Goal: Task Accomplishment & Management: Manage account settings

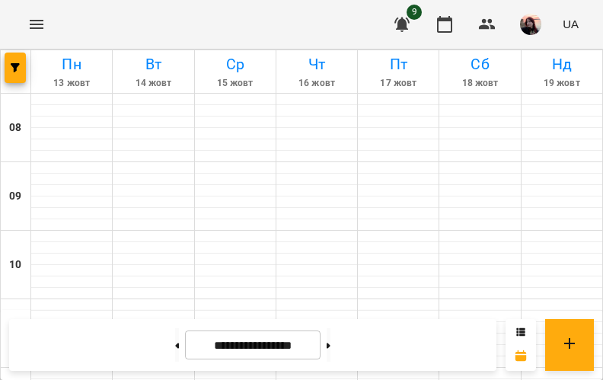
scroll to position [533, 0]
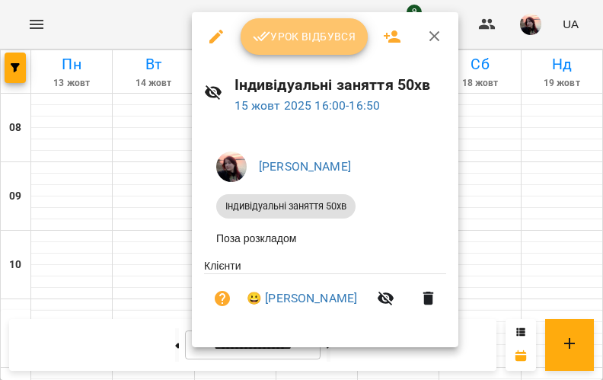
click at [263, 37] on icon "button" at bounding box center [262, 36] width 18 height 18
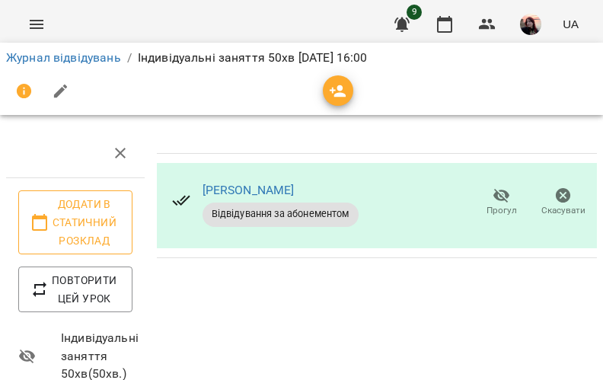
scroll to position [152, 0]
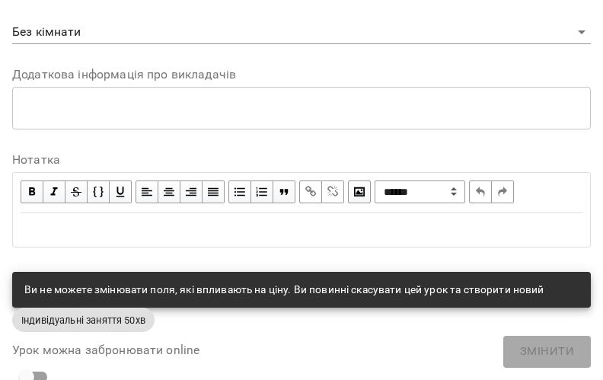
click at [100, 223] on div "Edit text" at bounding box center [302, 230] width 562 height 18
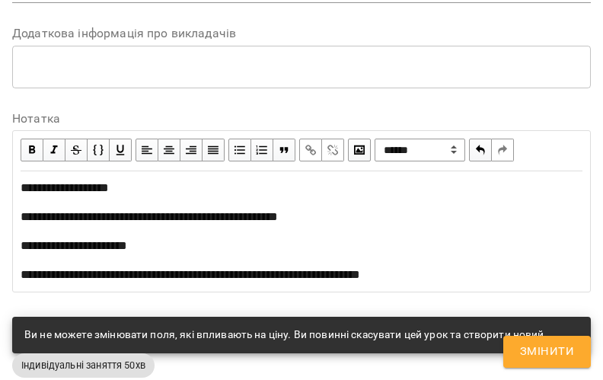
scroll to position [850, 0]
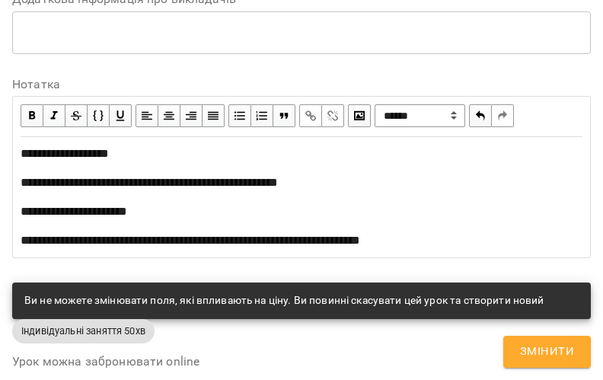
click at [101, 183] on span "**********" at bounding box center [149, 182] width 257 height 11
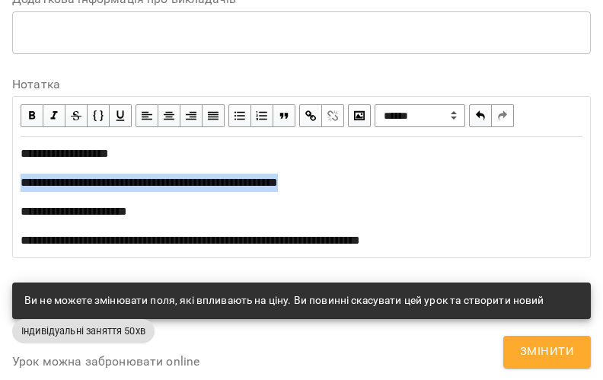
click at [101, 183] on span "**********" at bounding box center [149, 182] width 257 height 11
copy span "**********"
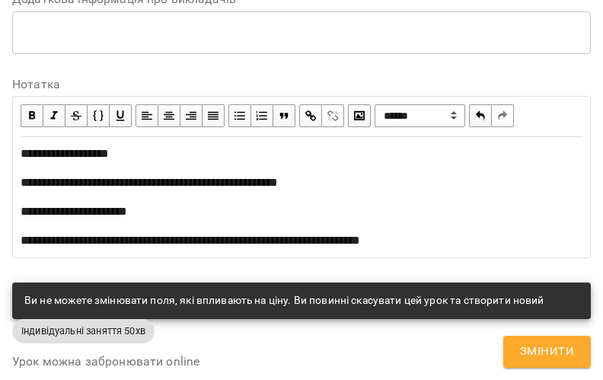
click at [310, 109] on span "button" at bounding box center [310, 115] width 17 height 17
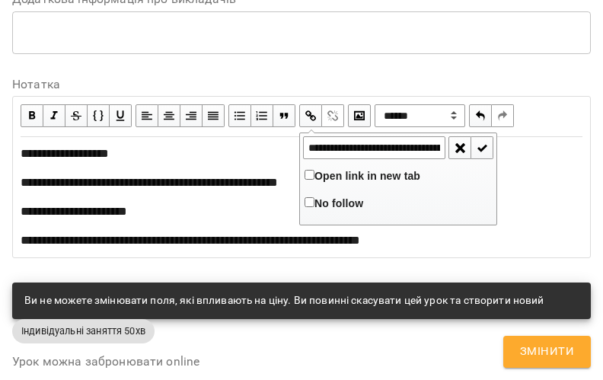
scroll to position [0, 141]
type input "**********"
click at [320, 180] on span "Open link in new tab" at bounding box center [367, 176] width 106 height 12
click at [474, 145] on span "button" at bounding box center [482, 147] width 17 height 17
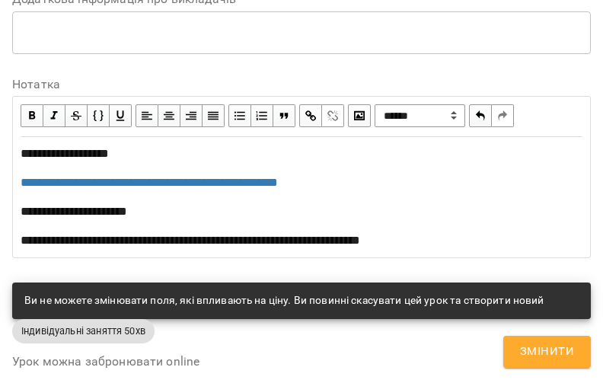
click at [250, 240] on span "**********" at bounding box center [190, 239] width 339 height 11
click at [249, 240] on span "**********" at bounding box center [190, 239] width 339 height 11
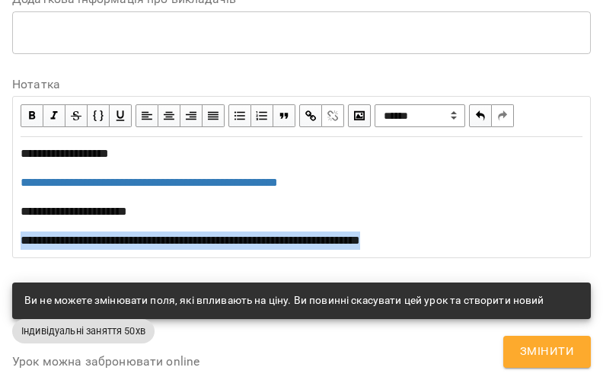
click at [249, 240] on span "**********" at bounding box center [190, 239] width 339 height 11
copy span "**********"
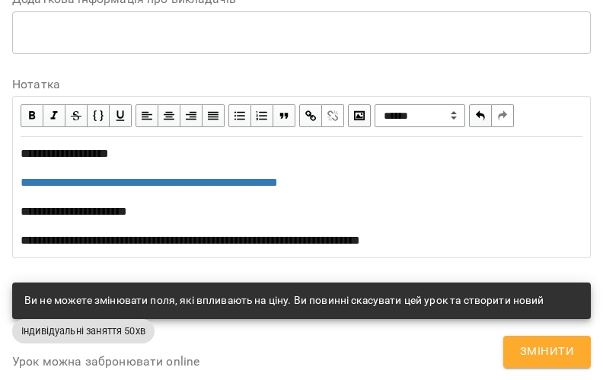
click at [311, 113] on span "button" at bounding box center [310, 115] width 17 height 17
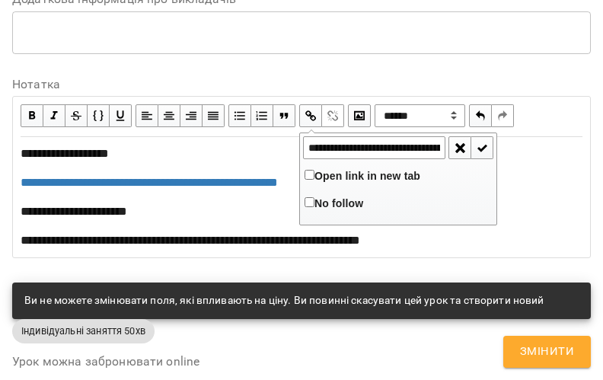
scroll to position [0, 233]
type input "**********"
click at [320, 175] on span "Open link in new tab" at bounding box center [367, 176] width 106 height 12
click at [483, 145] on span "button" at bounding box center [482, 147] width 17 height 17
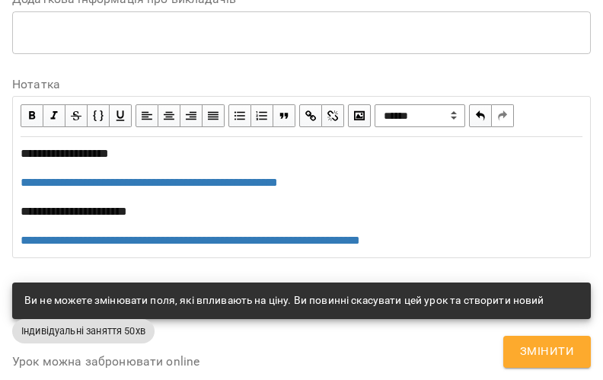
click at [564, 348] on span "Змінити" at bounding box center [547, 352] width 54 height 20
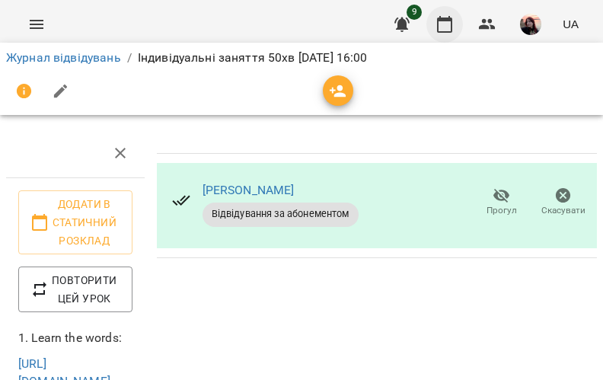
click at [451, 27] on icon "button" at bounding box center [444, 24] width 18 height 18
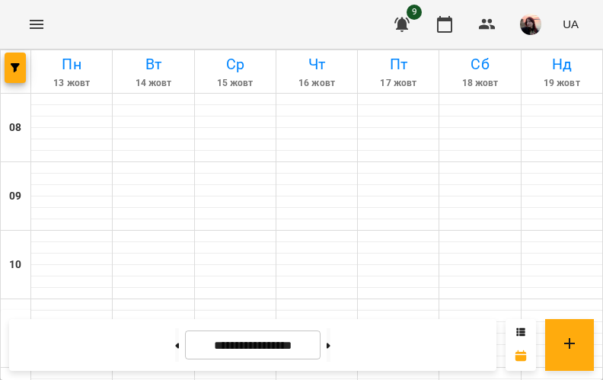
scroll to position [609, 0]
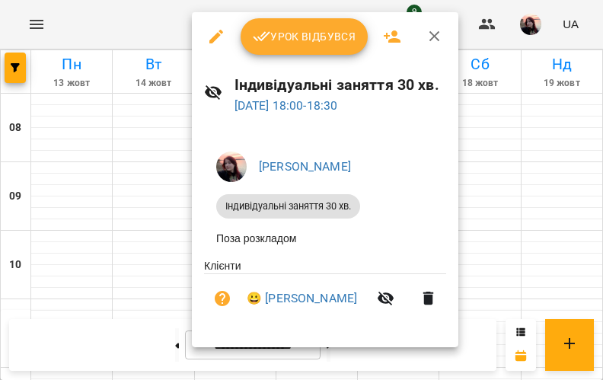
click at [260, 47] on button "Урок відбувся" at bounding box center [305, 36] width 128 height 37
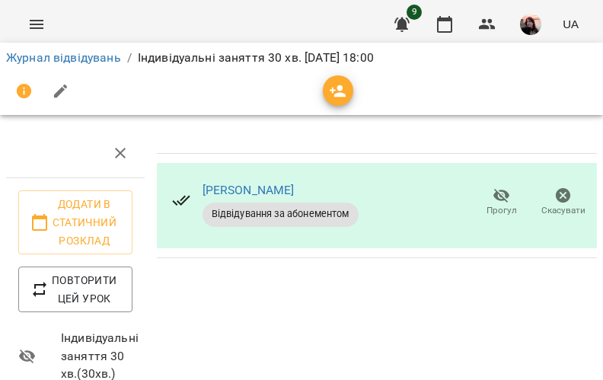
scroll to position [152, 0]
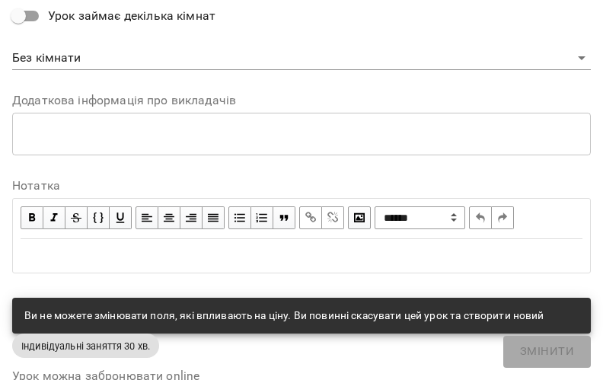
click at [100, 252] on div "Edit text" at bounding box center [302, 256] width 562 height 18
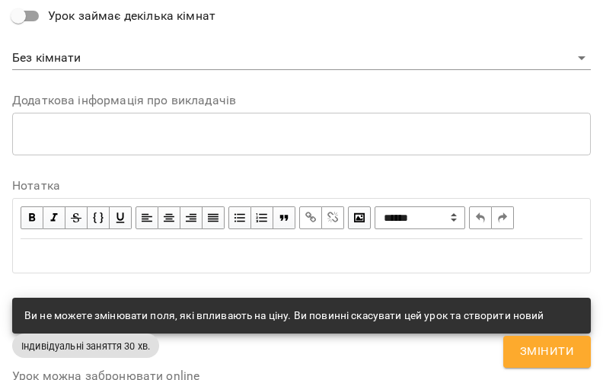
scroll to position [748, 0]
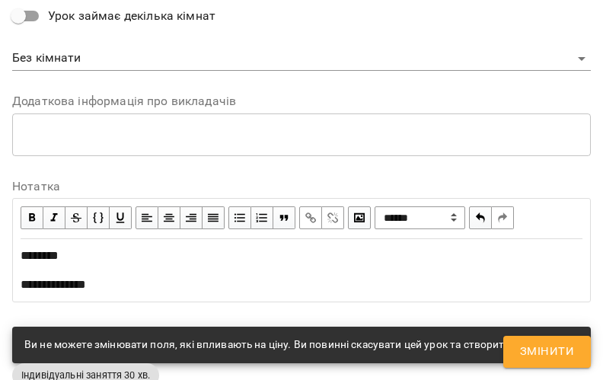
click at [559, 357] on span "Змінити" at bounding box center [547, 352] width 54 height 20
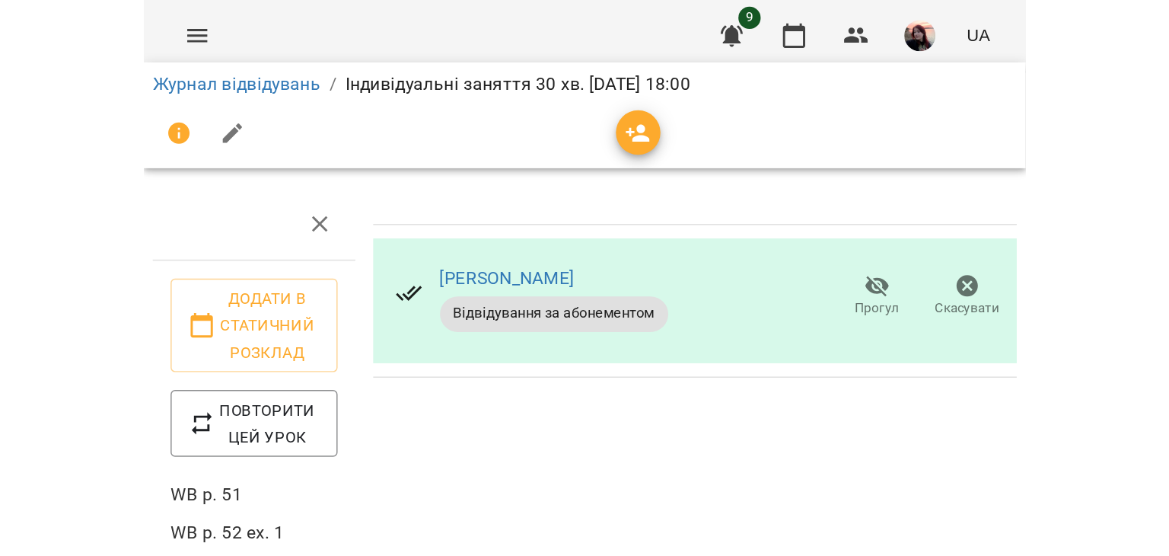
scroll to position [0, 0]
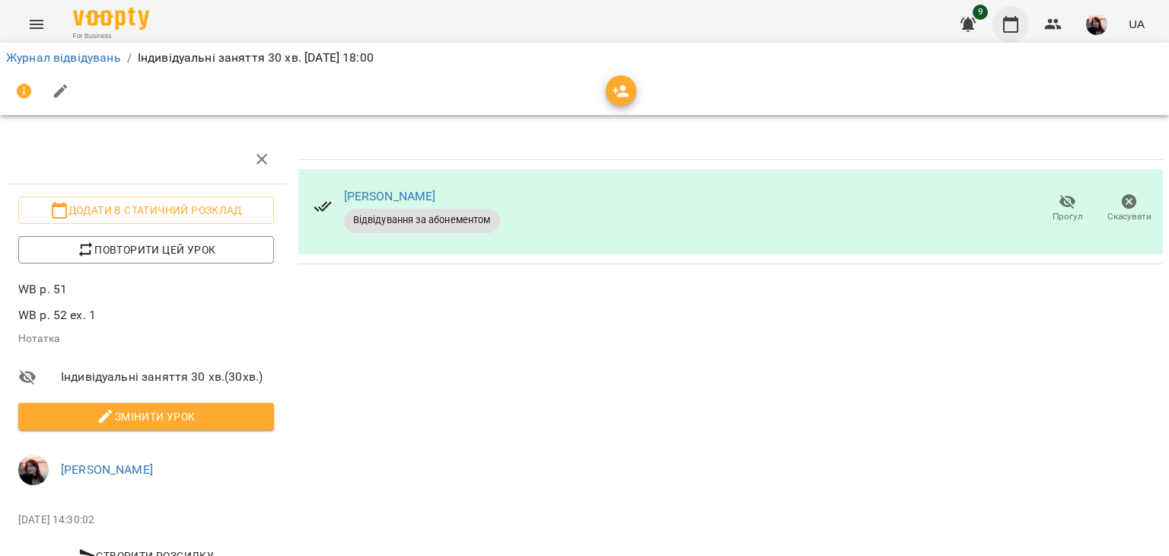
click at [602, 20] on icon "button" at bounding box center [1010, 24] width 15 height 17
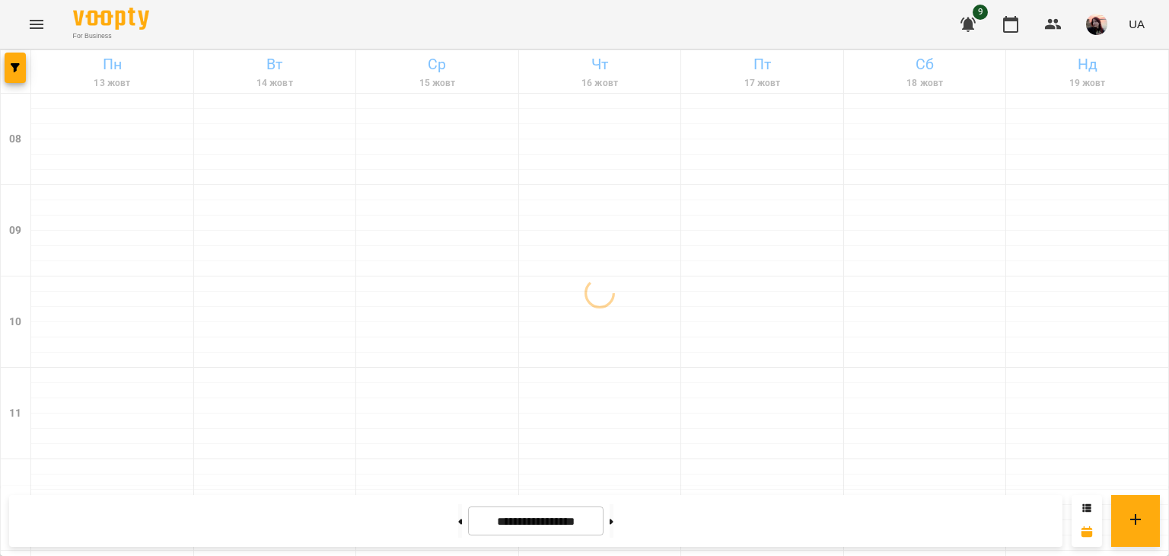
scroll to position [885, 0]
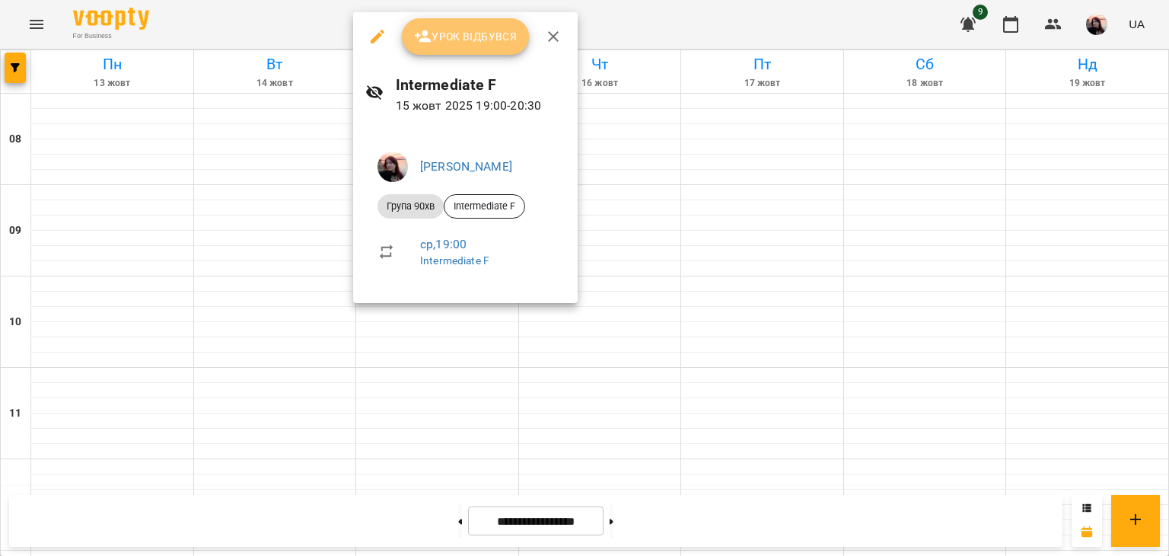
click at [476, 41] on span "Урок відбувся" at bounding box center [466, 36] width 104 height 18
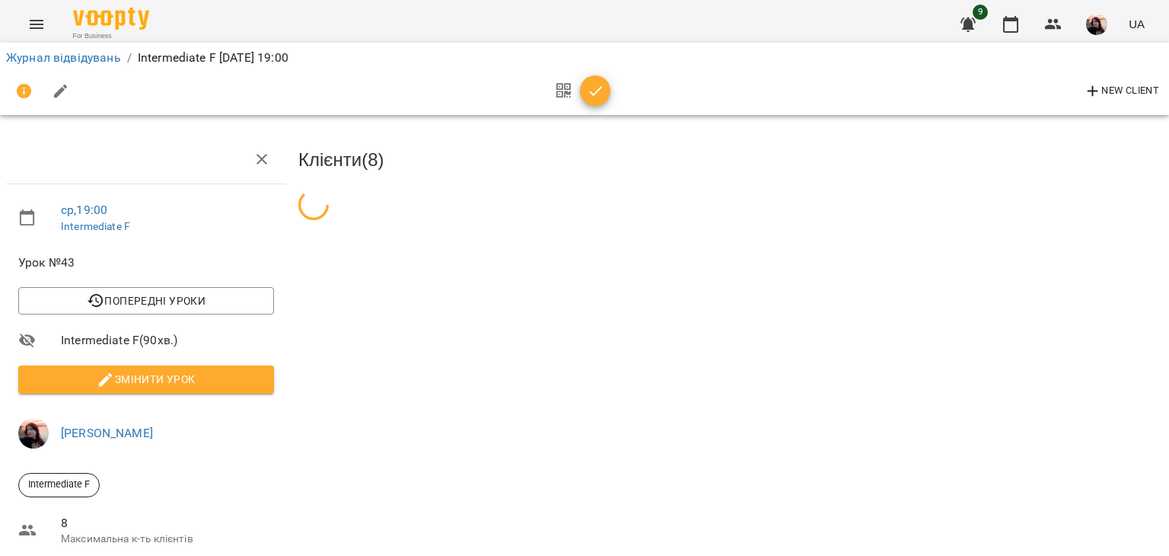
click at [200, 379] on span "Змінити урок" at bounding box center [145, 379] width 231 height 18
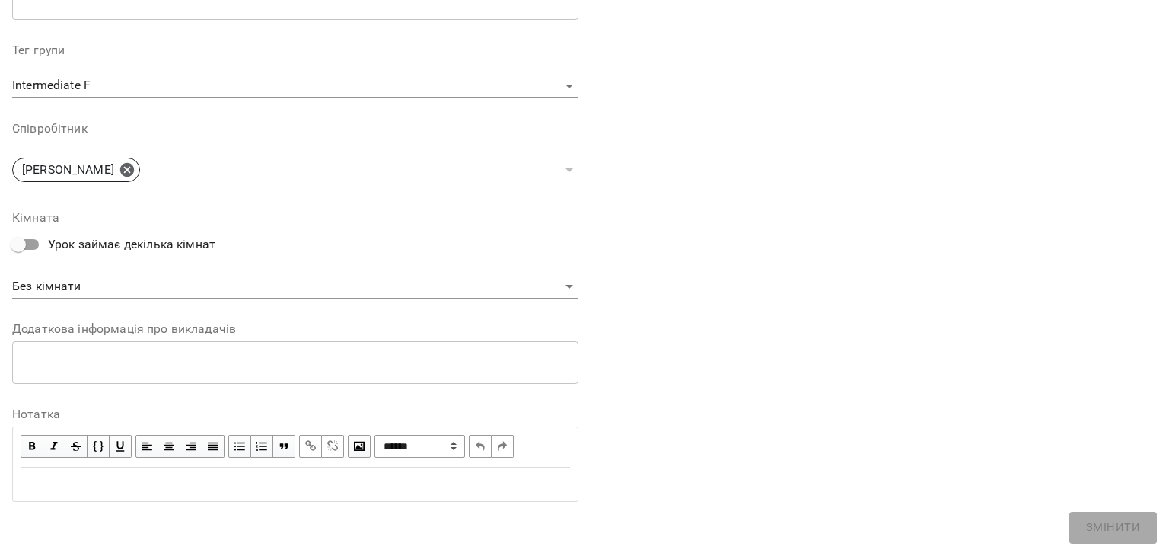
click at [244, 379] on div "Edit text" at bounding box center [296, 484] width 550 height 18
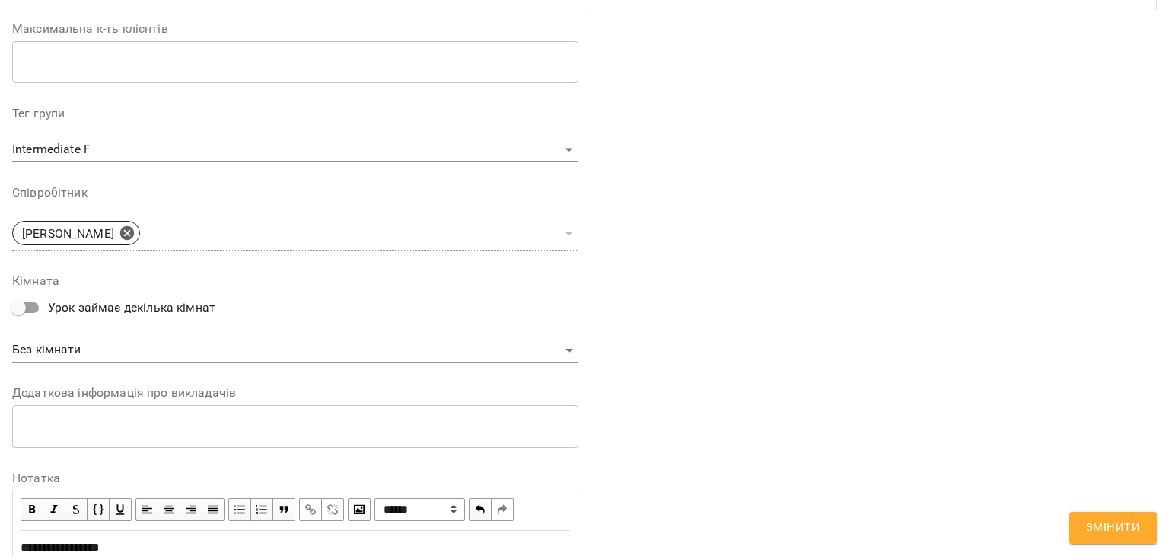
scroll to position [521, 0]
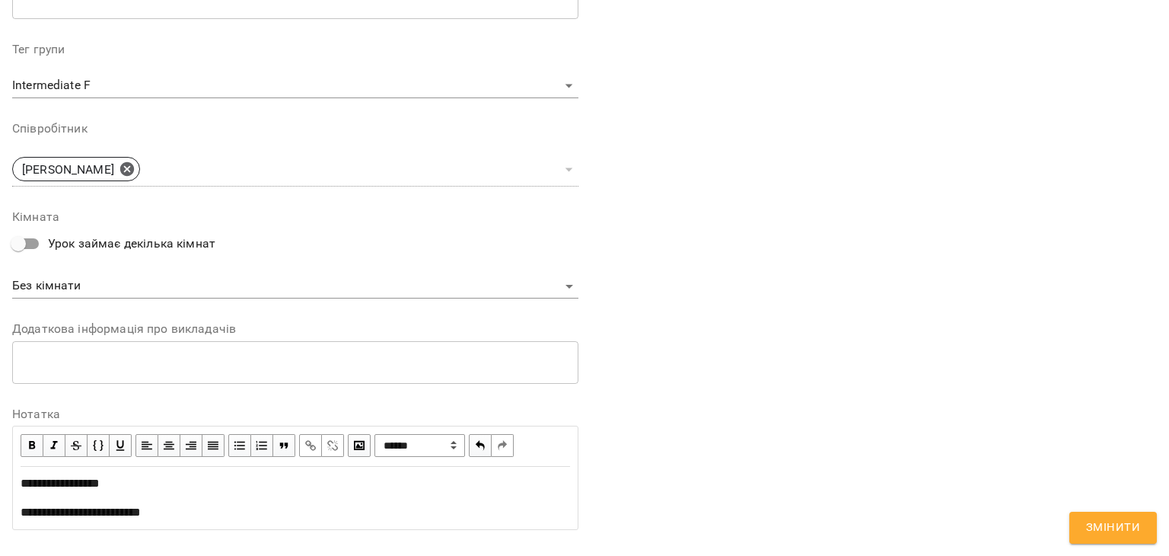
click at [602, 379] on span "Змінити" at bounding box center [1113, 528] width 54 height 20
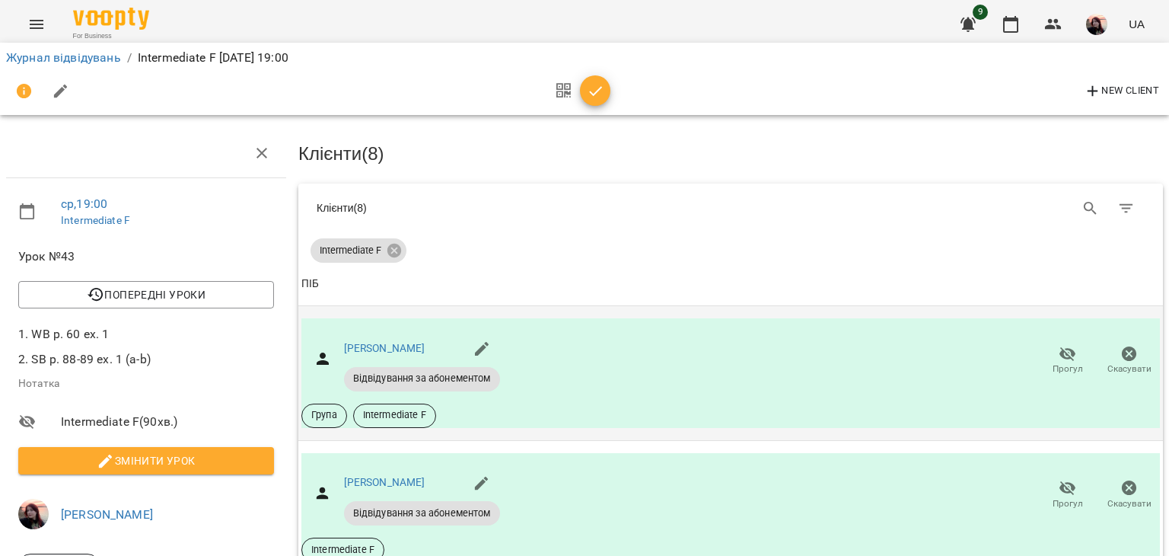
scroll to position [892, 0]
click at [602, 21] on img "button" at bounding box center [1096, 24] width 21 height 21
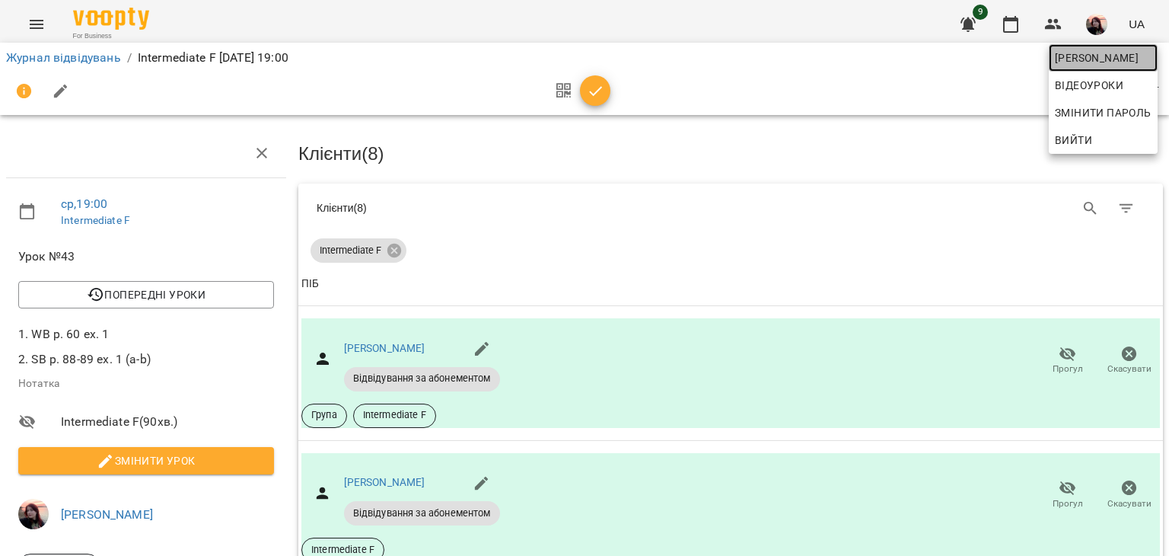
click at [602, 61] on span "[PERSON_NAME]" at bounding box center [1103, 58] width 97 height 18
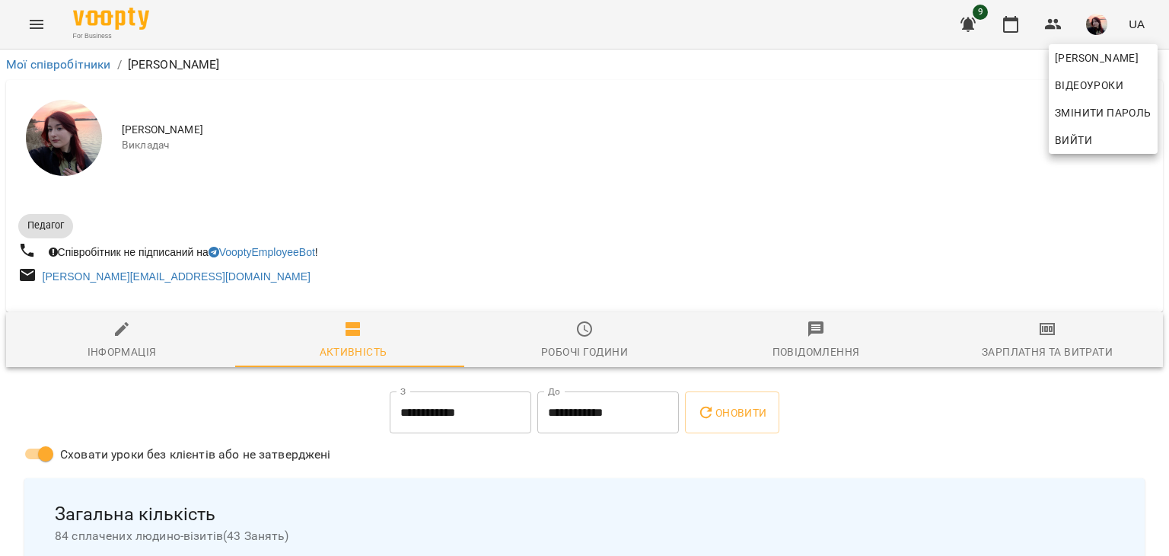
click at [602, 330] on div at bounding box center [584, 278] width 1169 height 556
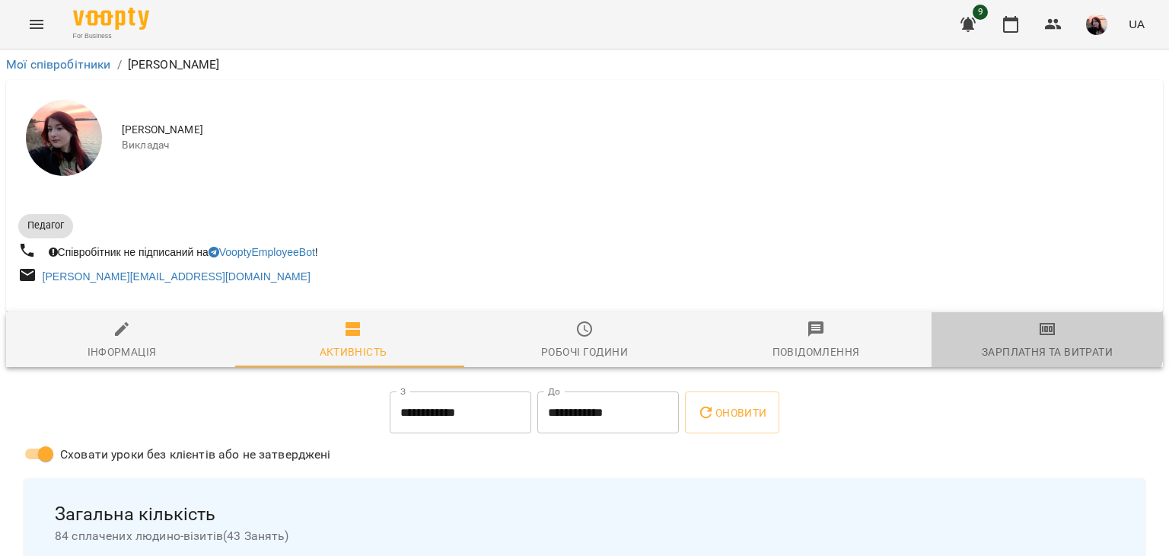
click at [602, 334] on icon "button" at bounding box center [1047, 329] width 15 height 12
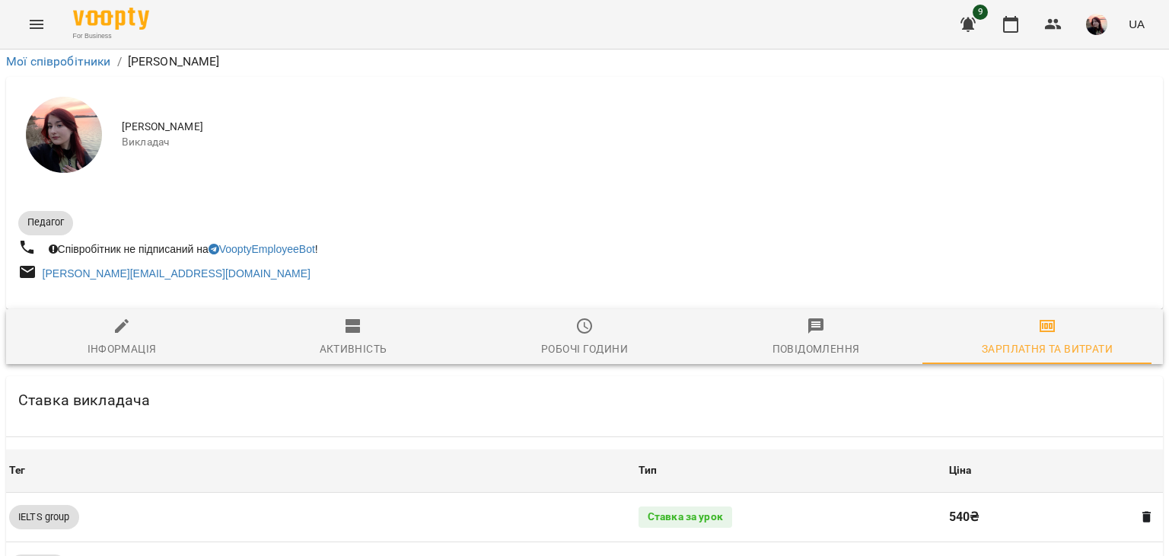
scroll to position [1376, 0]
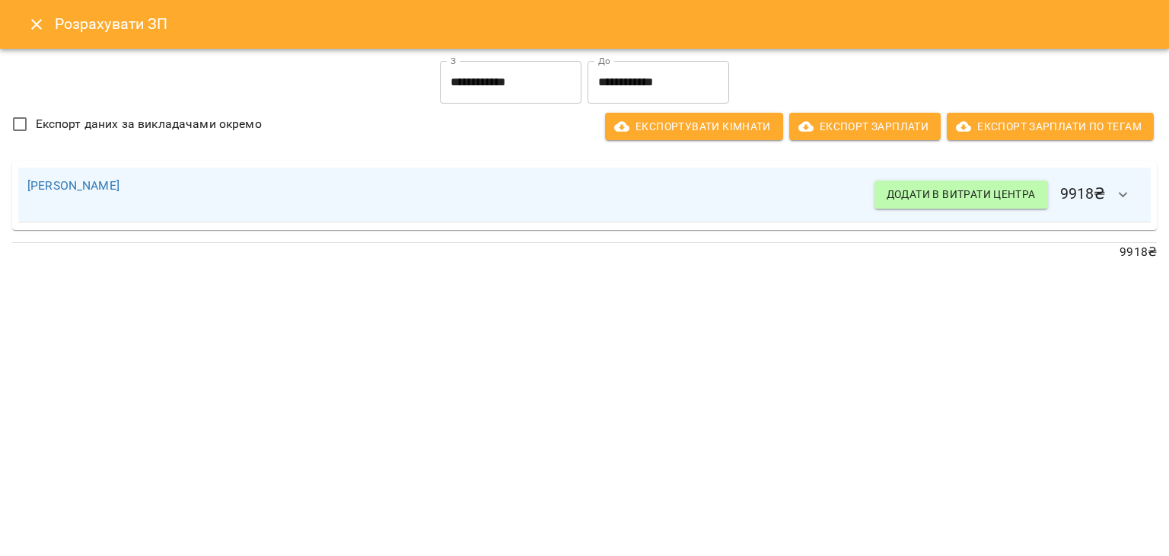
click at [30, 20] on icon "Close" at bounding box center [36, 24] width 18 height 18
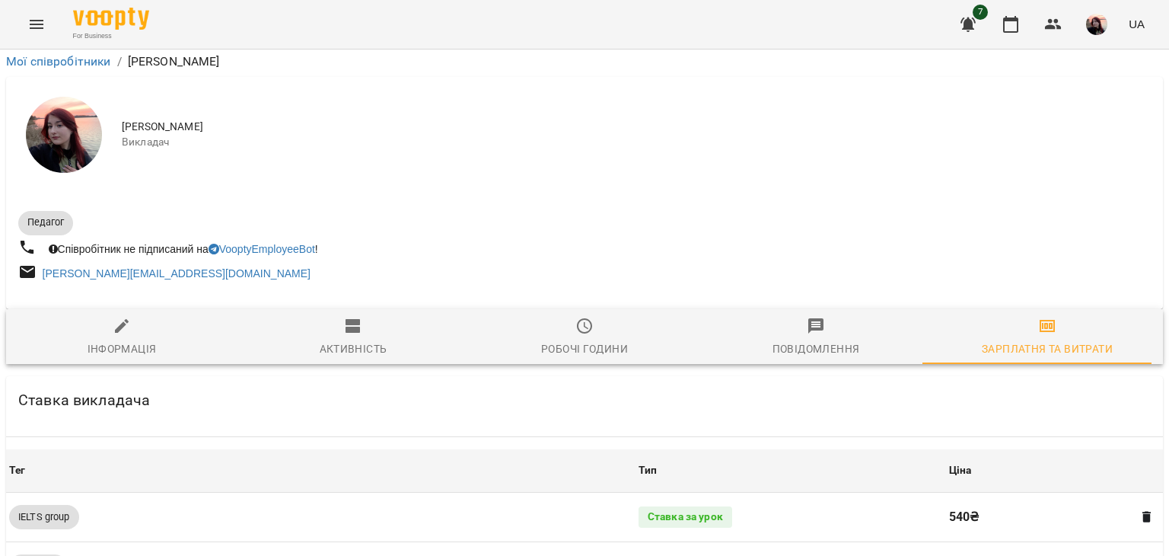
scroll to position [6, 0]
